Goal: Navigation & Orientation: Find specific page/section

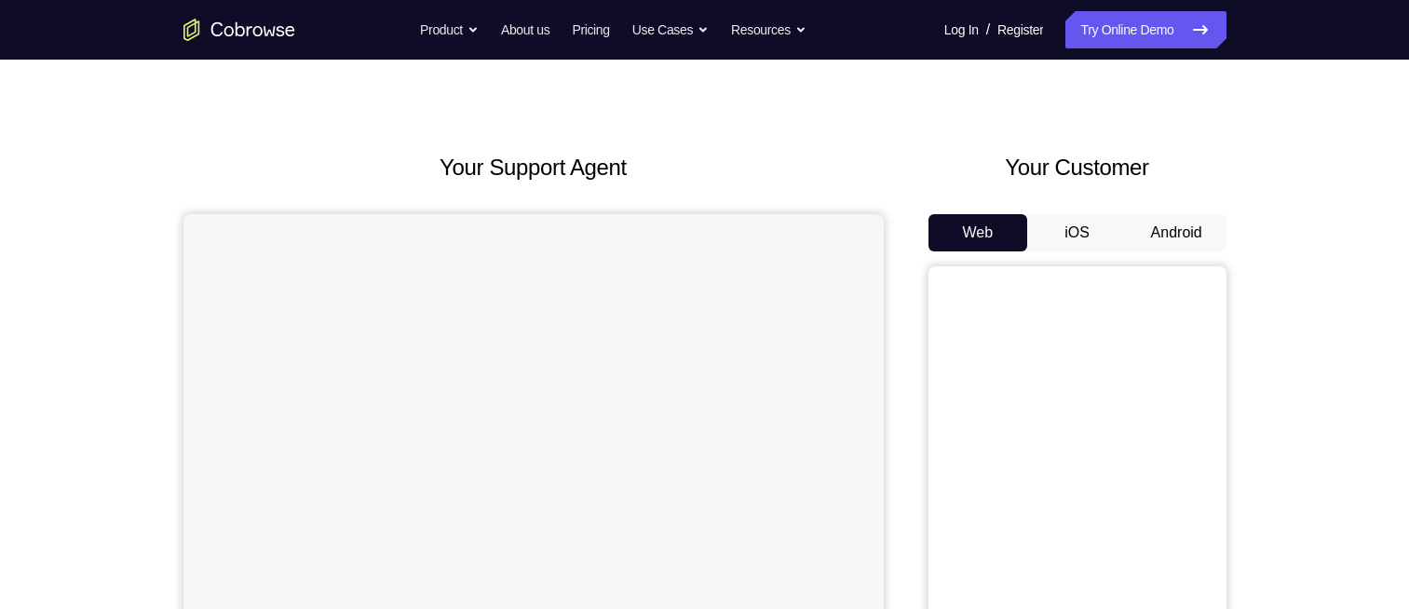
scroll to position [4, 0]
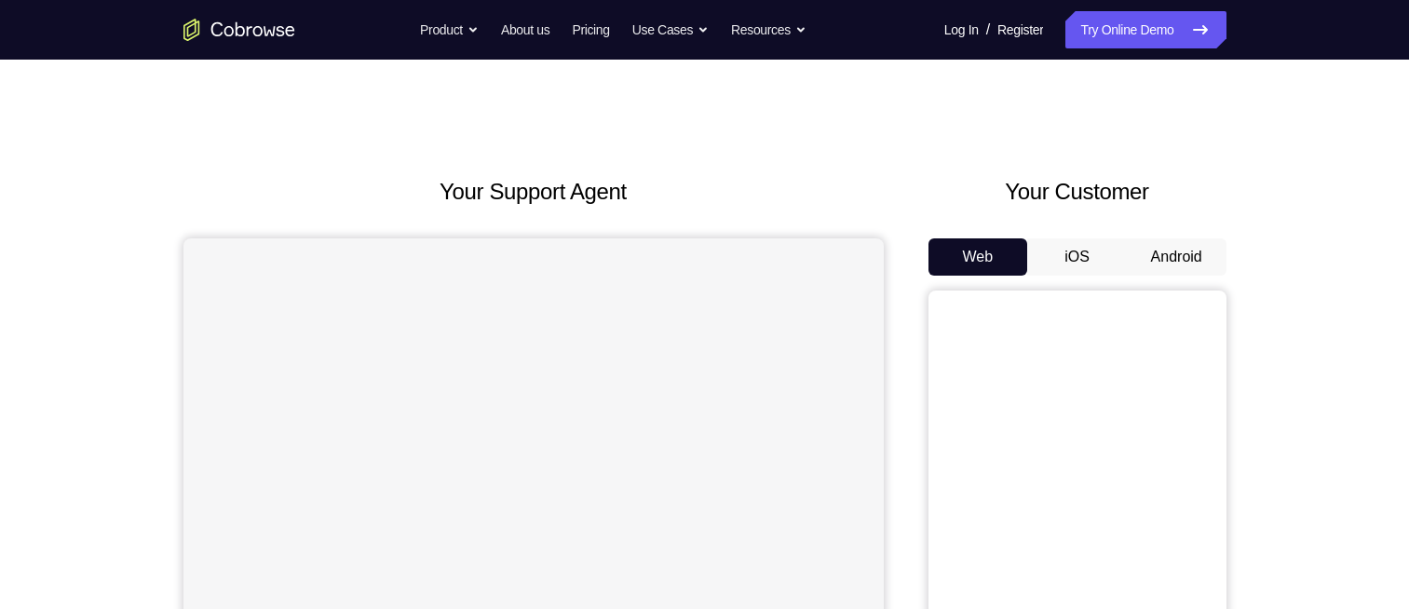
click at [1182, 264] on button "Android" at bounding box center [1177, 256] width 100 height 37
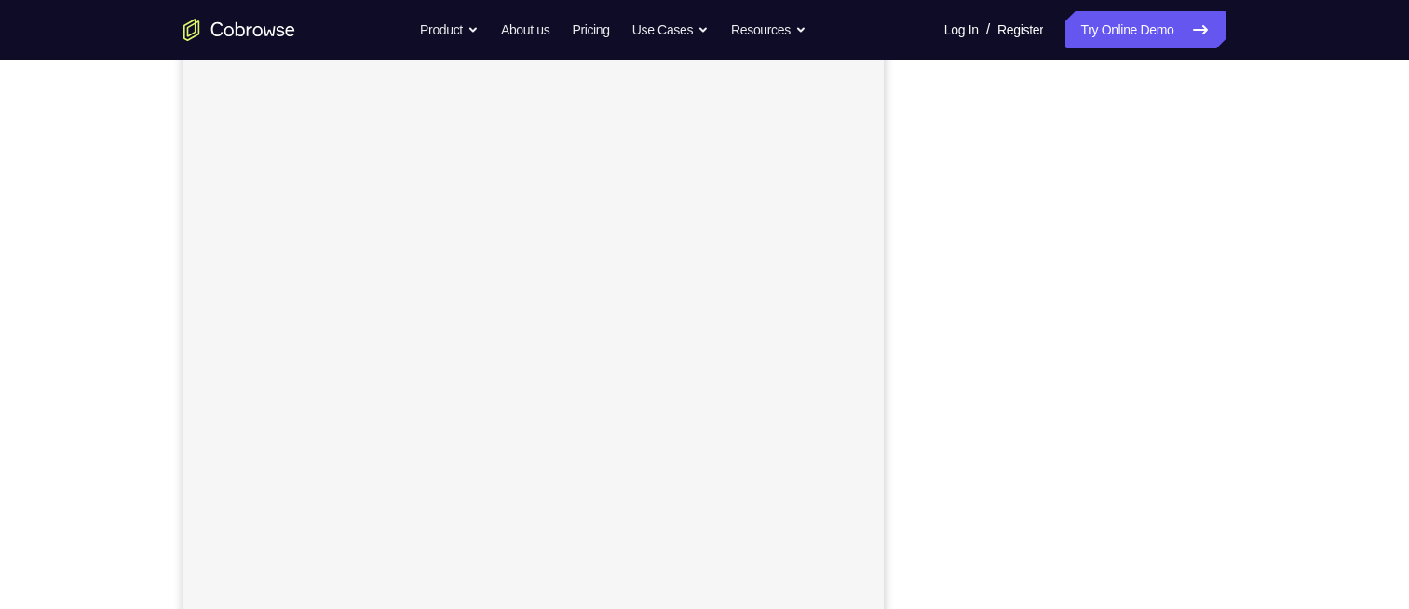
scroll to position [242, 0]
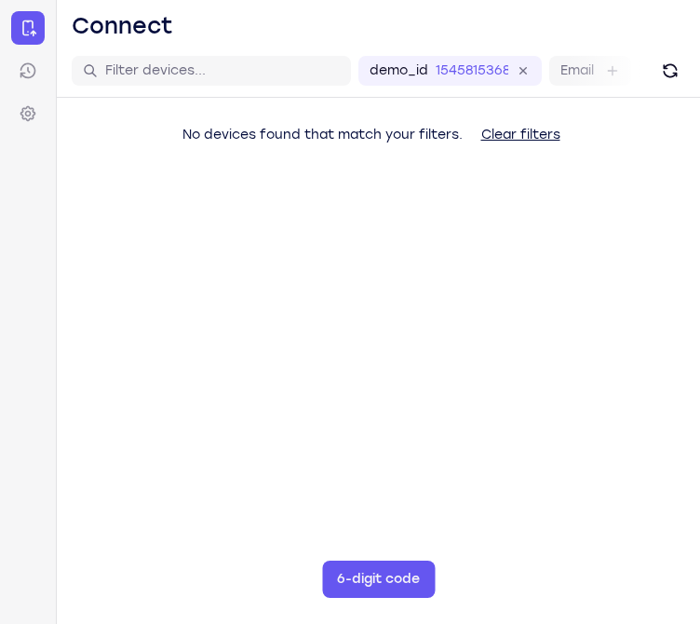
click at [415, 194] on div "No devices found that match your filters. Clear filters" at bounding box center [378, 170] width 643 height 145
click at [314, 194] on div "No devices found that match your filters. Clear filters" at bounding box center [378, 170] width 643 height 145
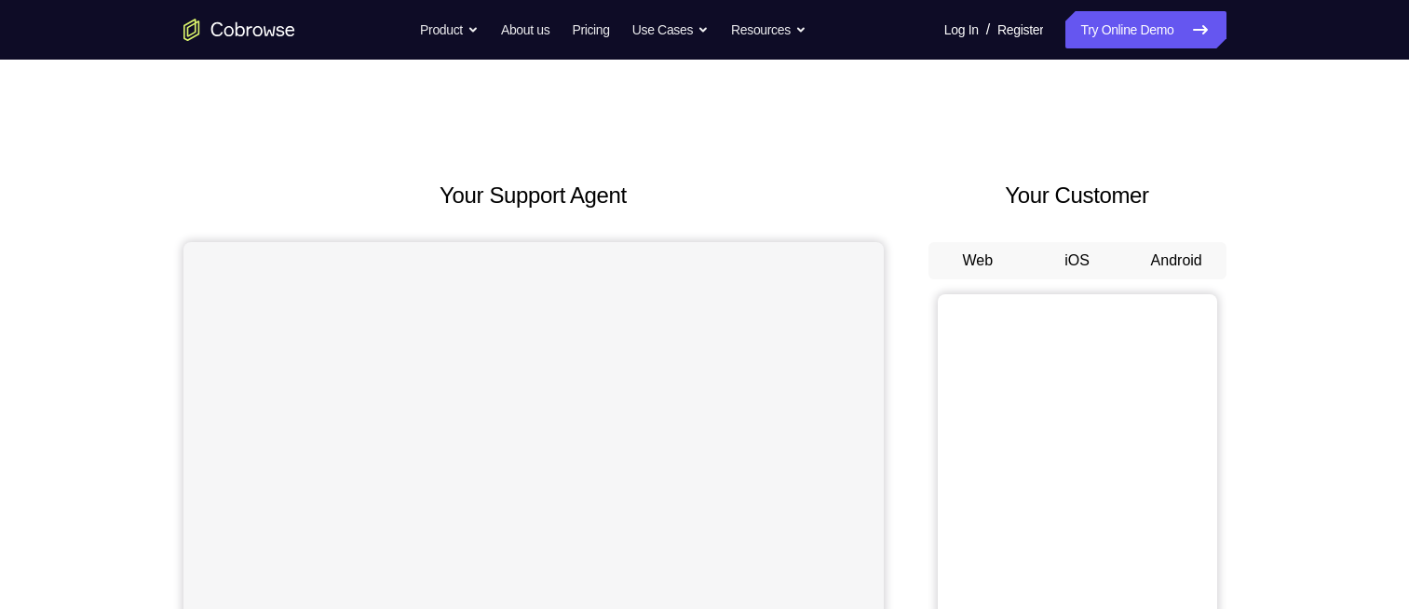
click at [1186, 268] on button "Android" at bounding box center [1177, 260] width 100 height 37
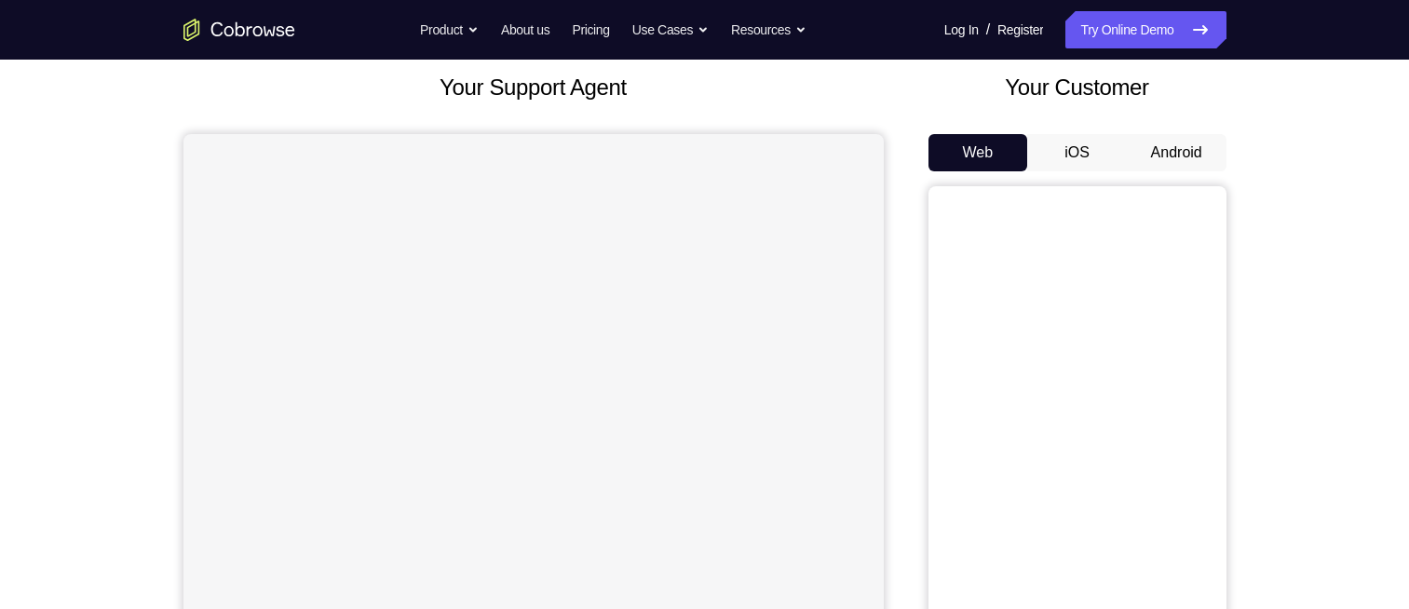
scroll to position [110, 0]
click at [1183, 149] on button "Android" at bounding box center [1177, 150] width 100 height 37
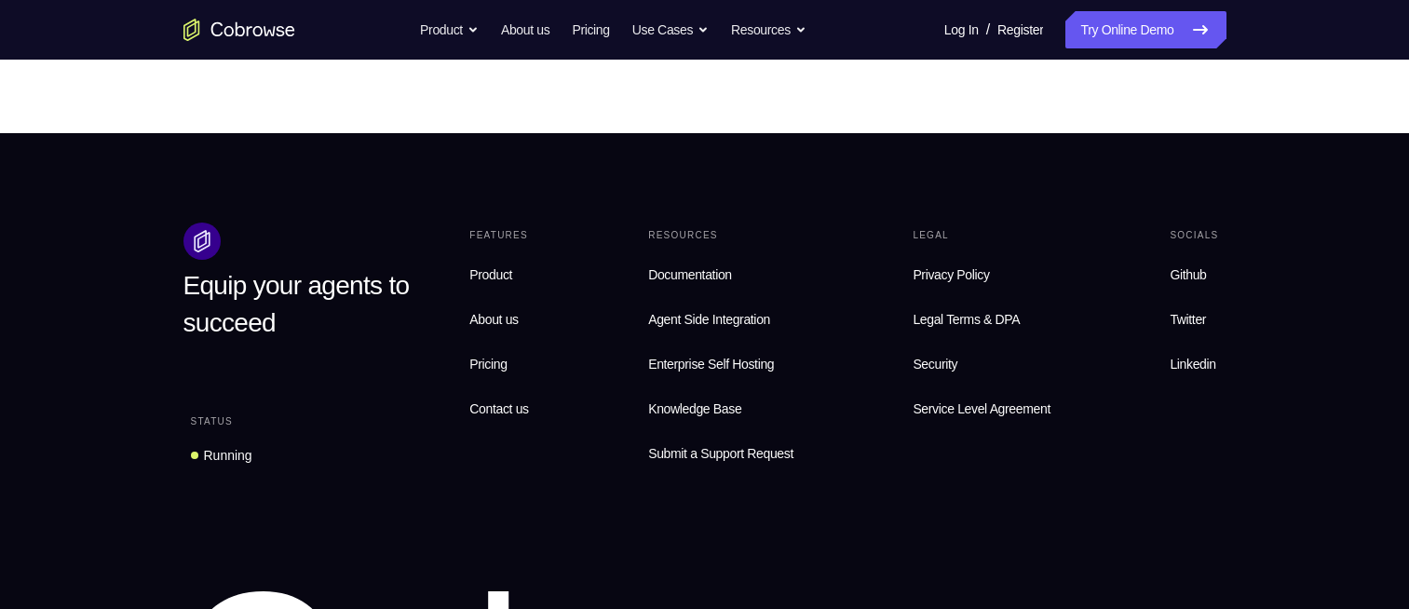
scroll to position [1203, 0]
